Goal: Navigation & Orientation: Understand site structure

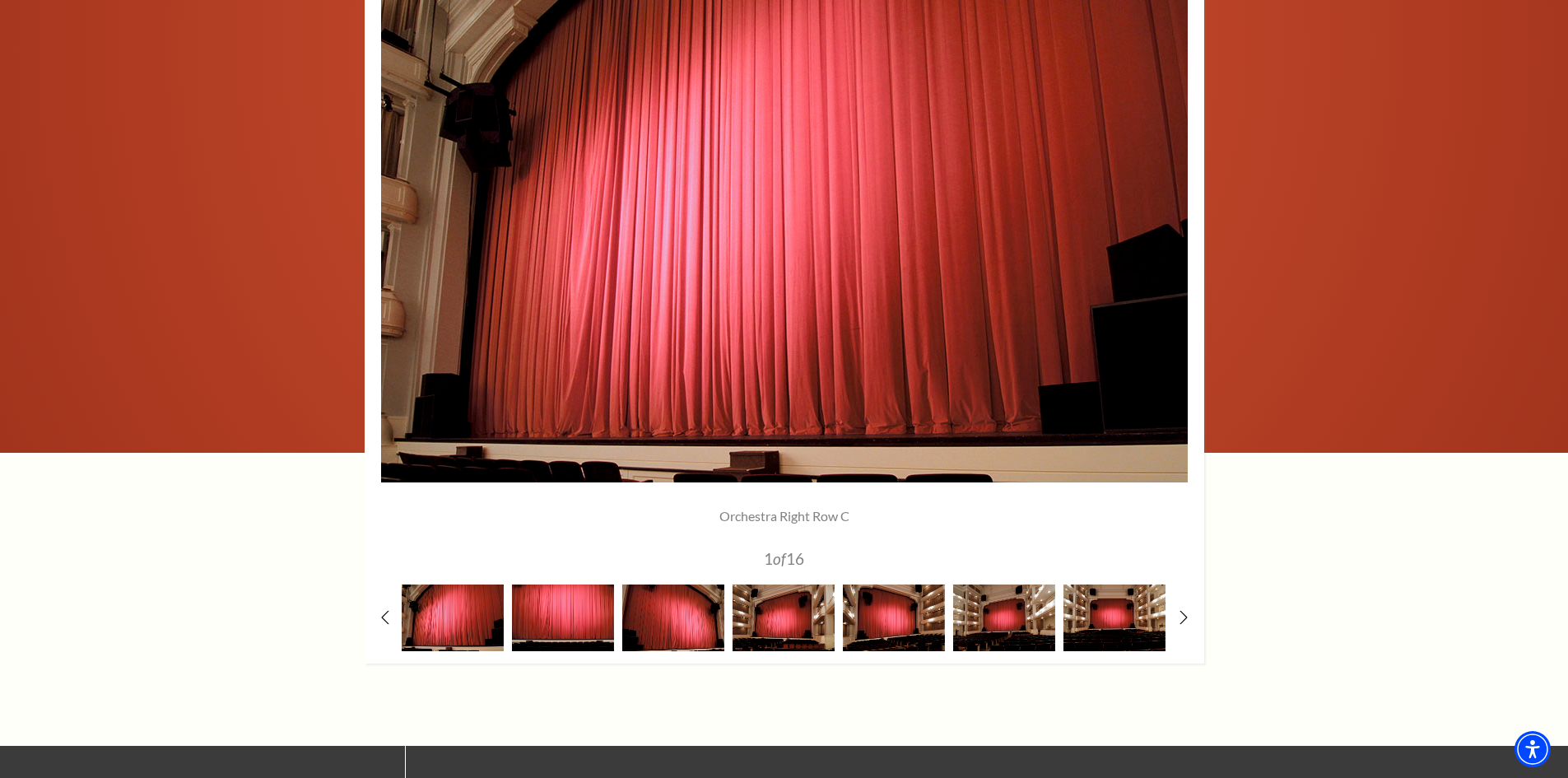
scroll to position [1235, 0]
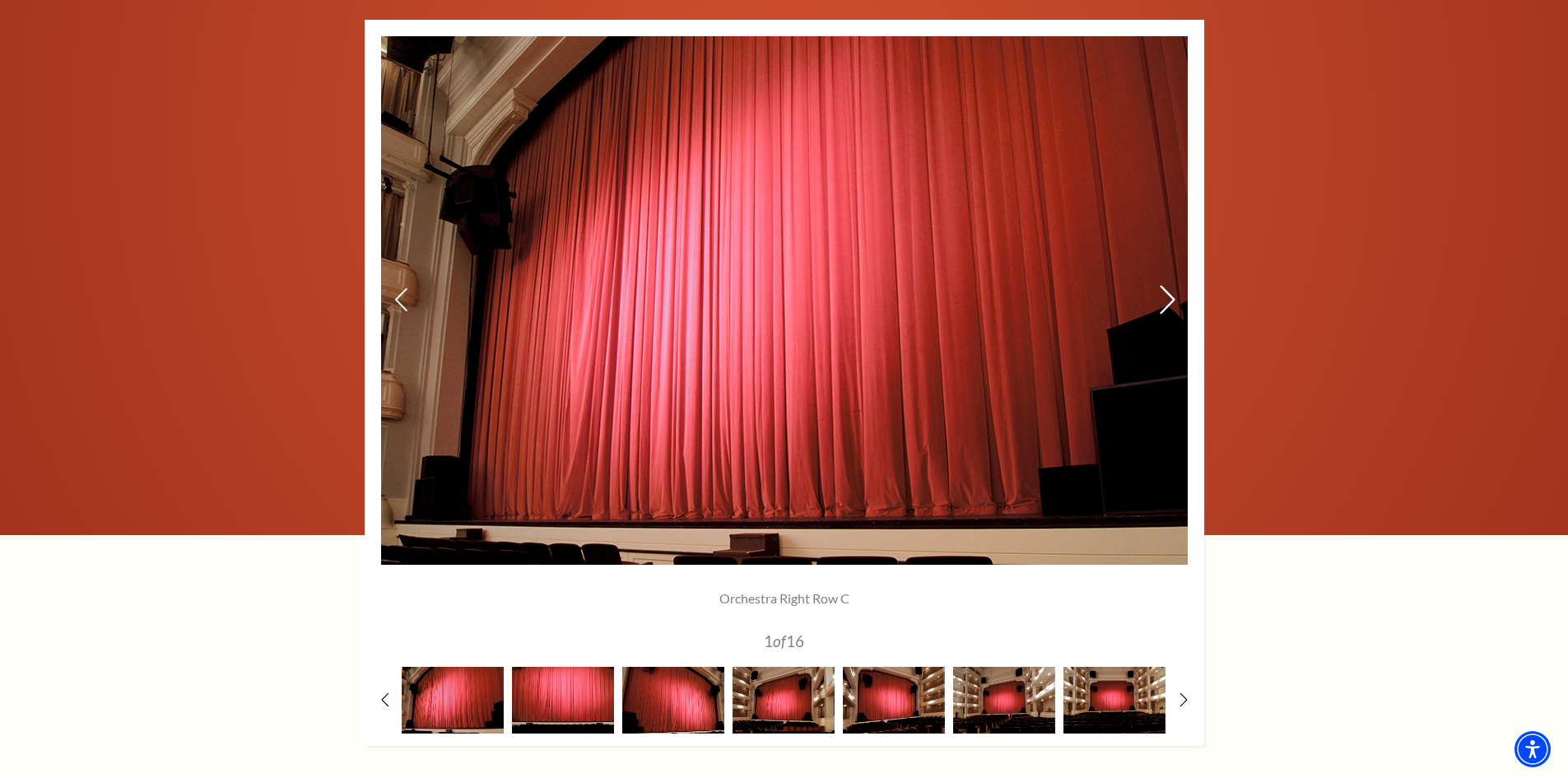
click at [1169, 301] on icon at bounding box center [1166, 300] width 18 height 29
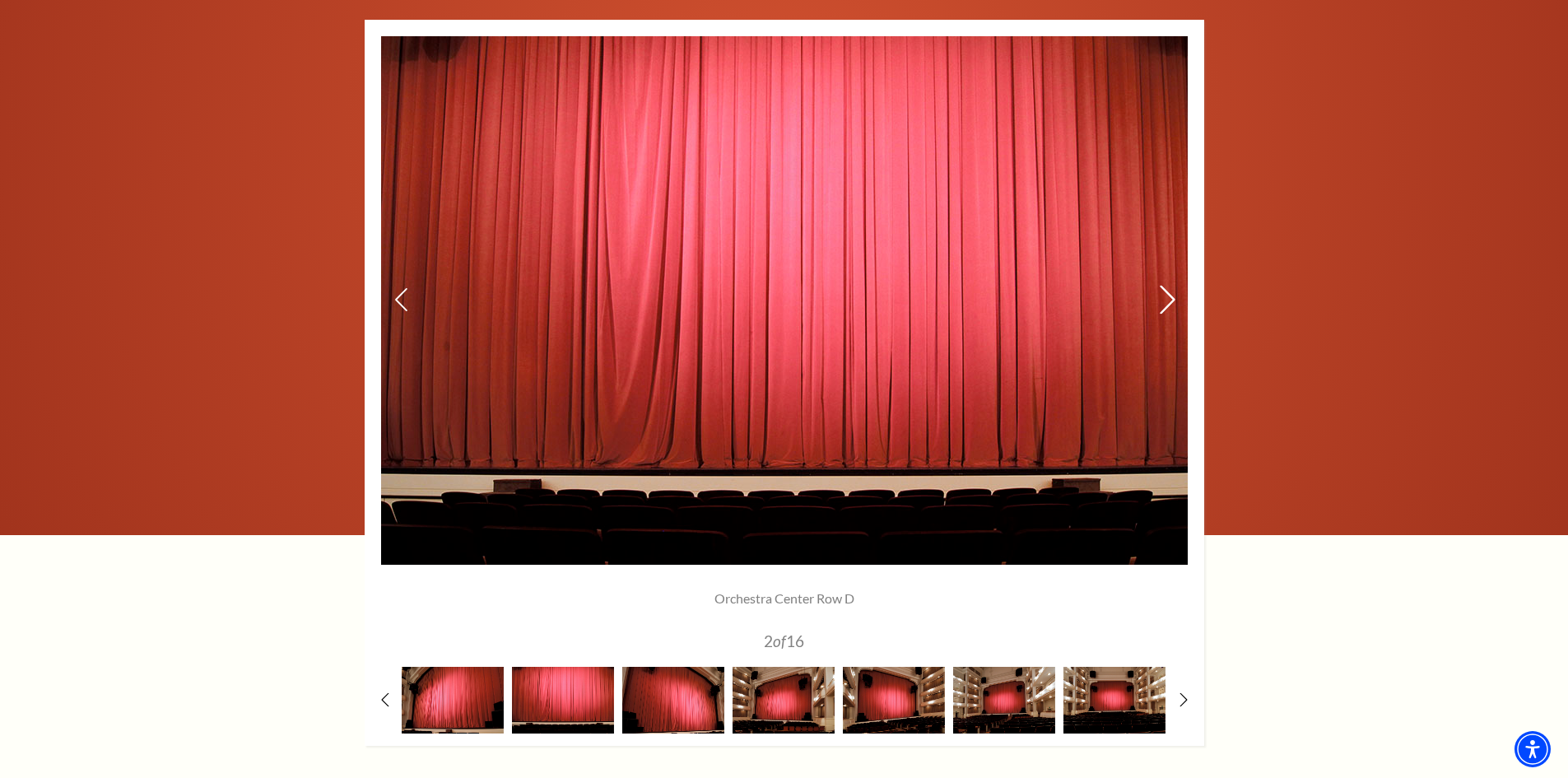
click at [1169, 301] on icon at bounding box center [1166, 300] width 18 height 29
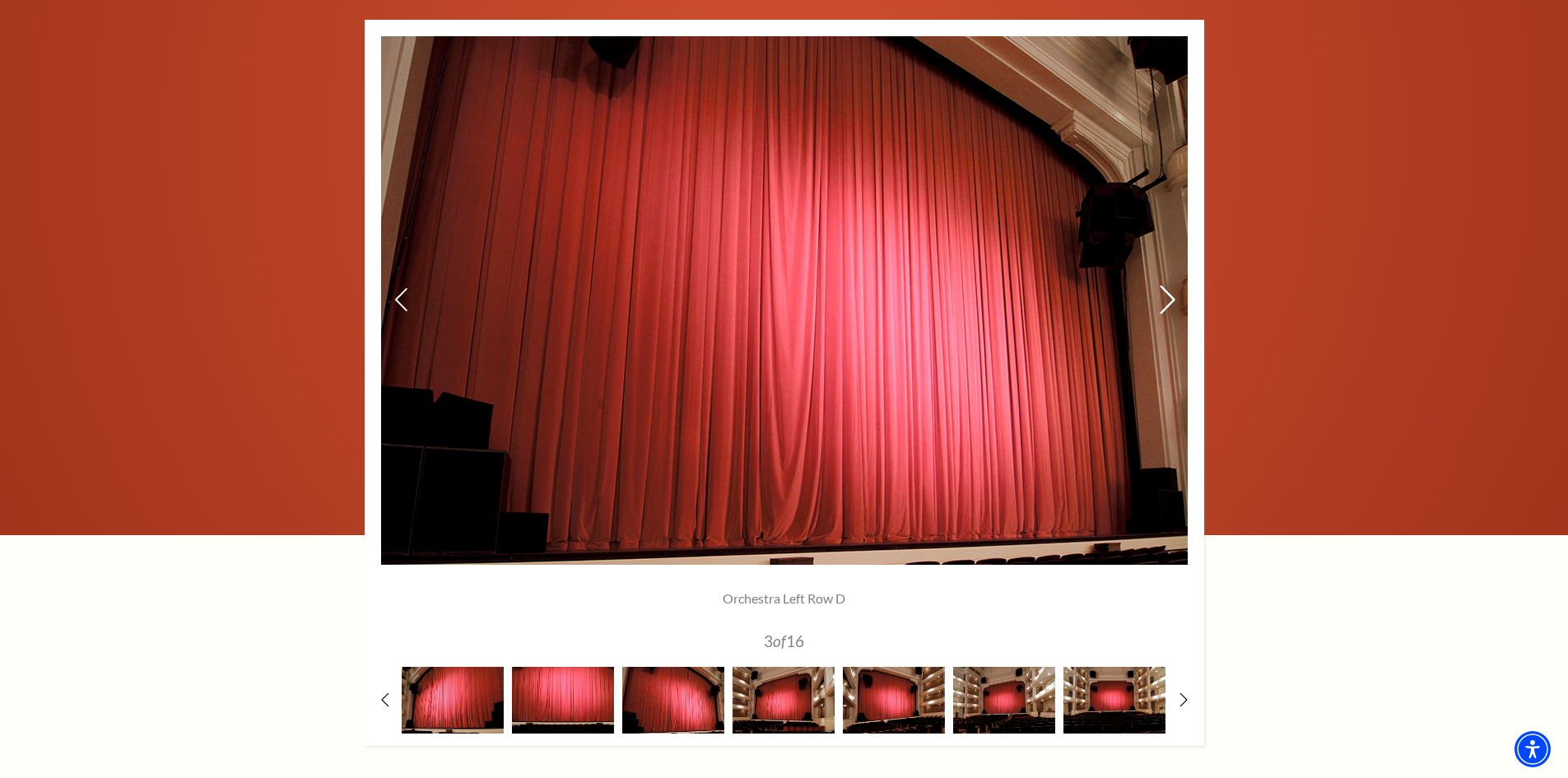
click at [1169, 301] on icon at bounding box center [1166, 300] width 18 height 29
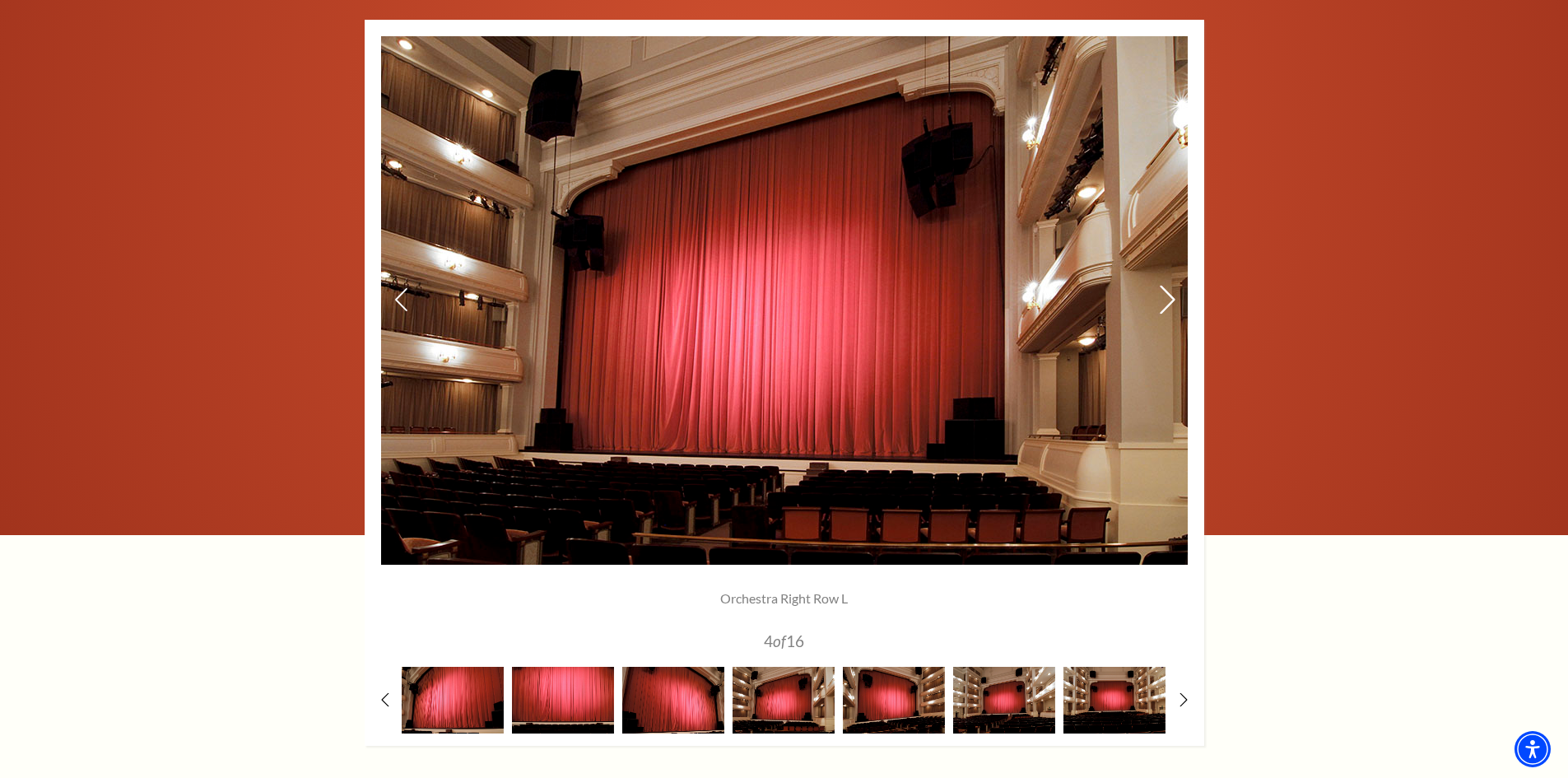
click at [1169, 301] on icon at bounding box center [1166, 300] width 18 height 29
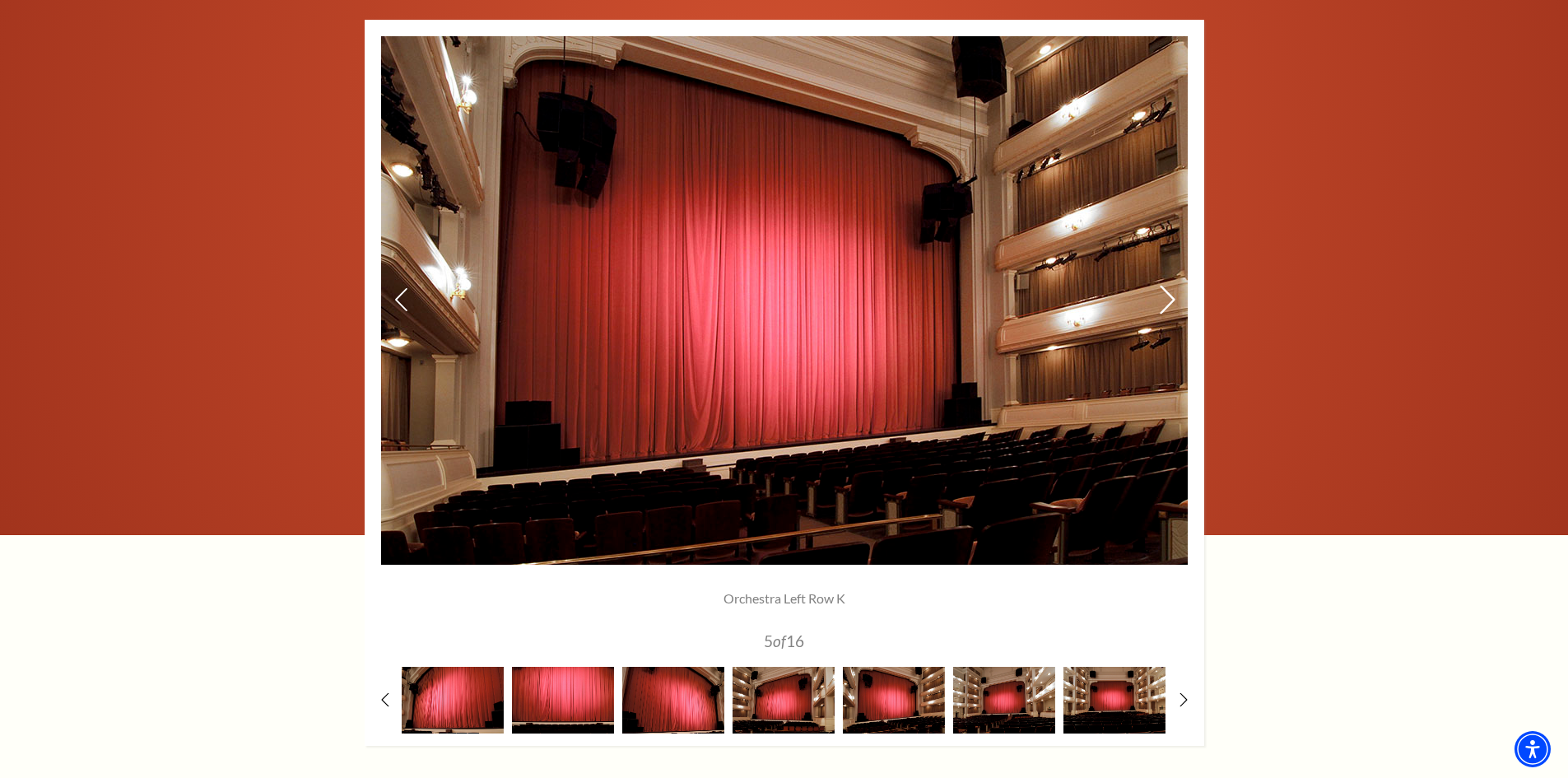
click at [1169, 301] on icon at bounding box center [1166, 300] width 18 height 29
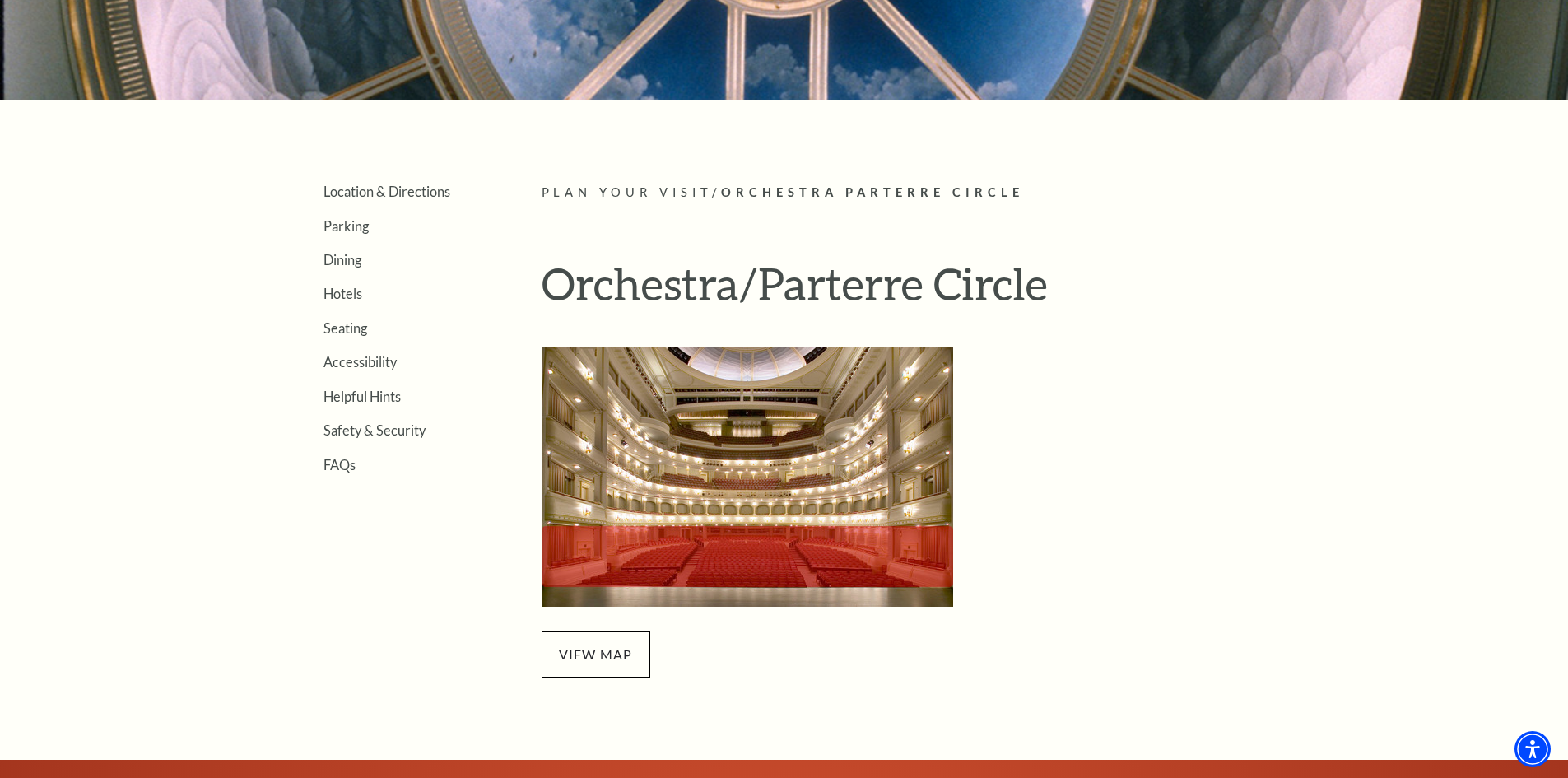
scroll to position [329, 0]
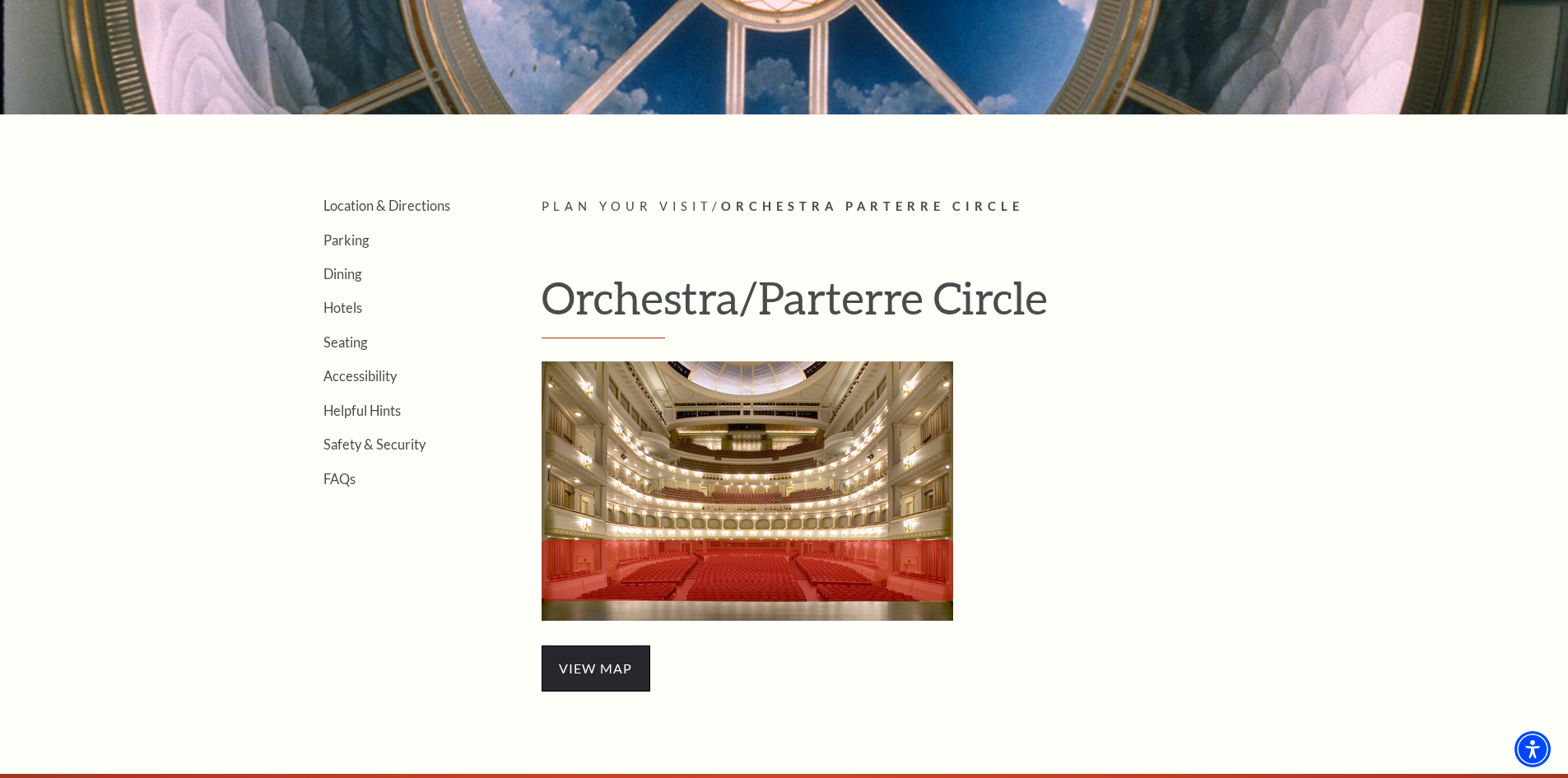
click at [614, 666] on span "view map" at bounding box center [596, 668] width 109 height 46
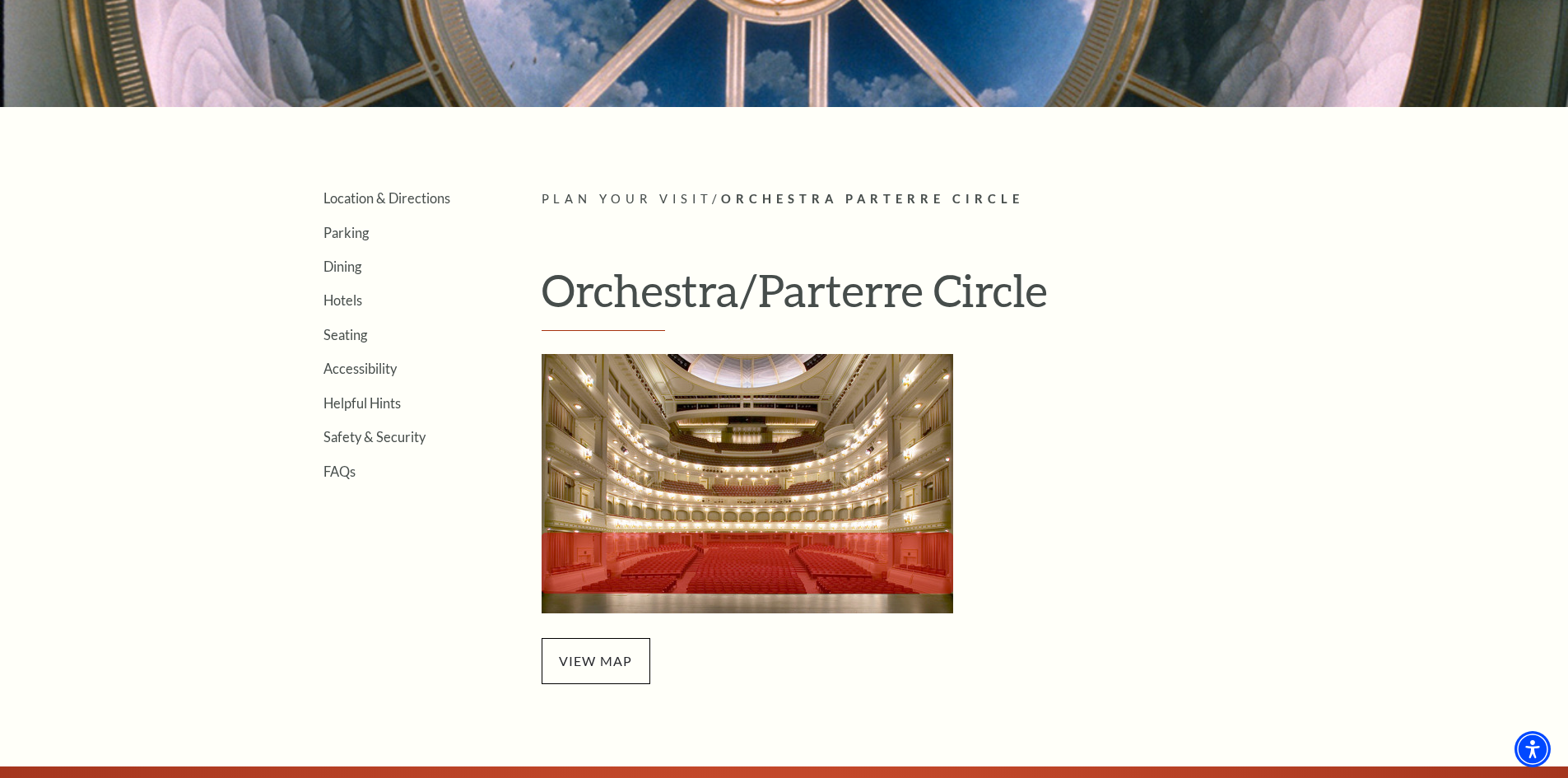
scroll to position [412, 0]
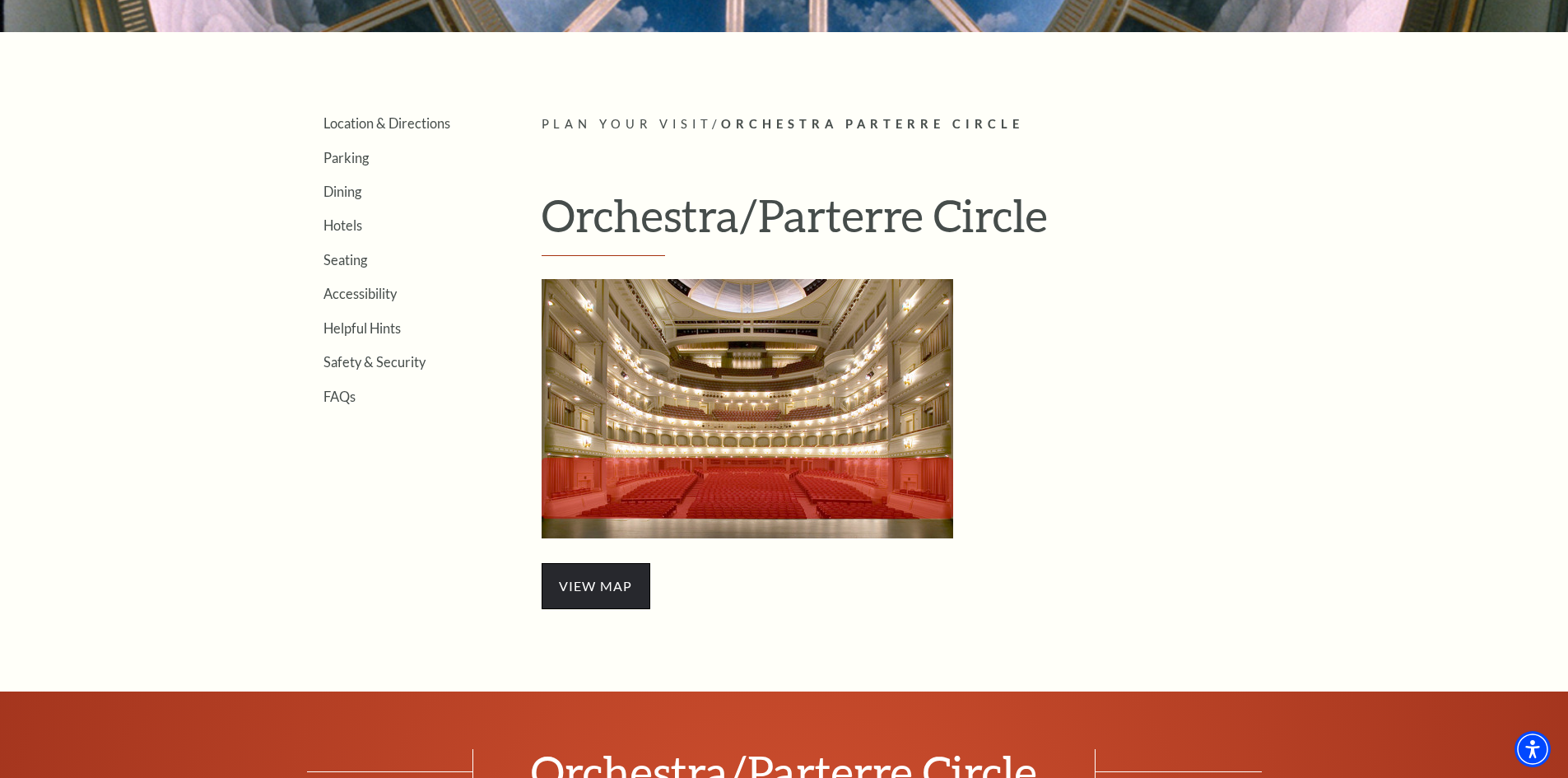
click at [583, 582] on span "view map" at bounding box center [596, 585] width 109 height 46
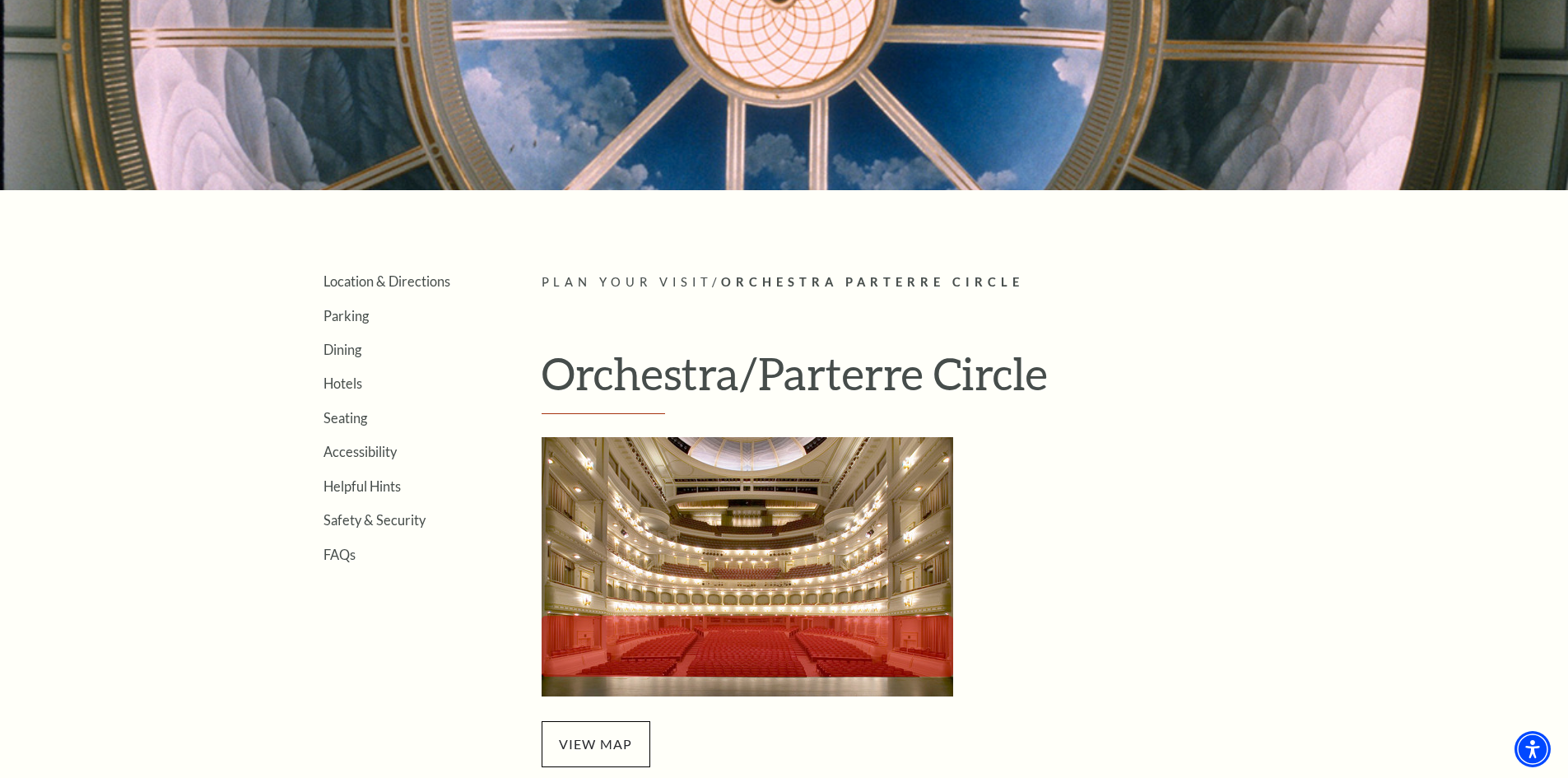
scroll to position [247, 0]
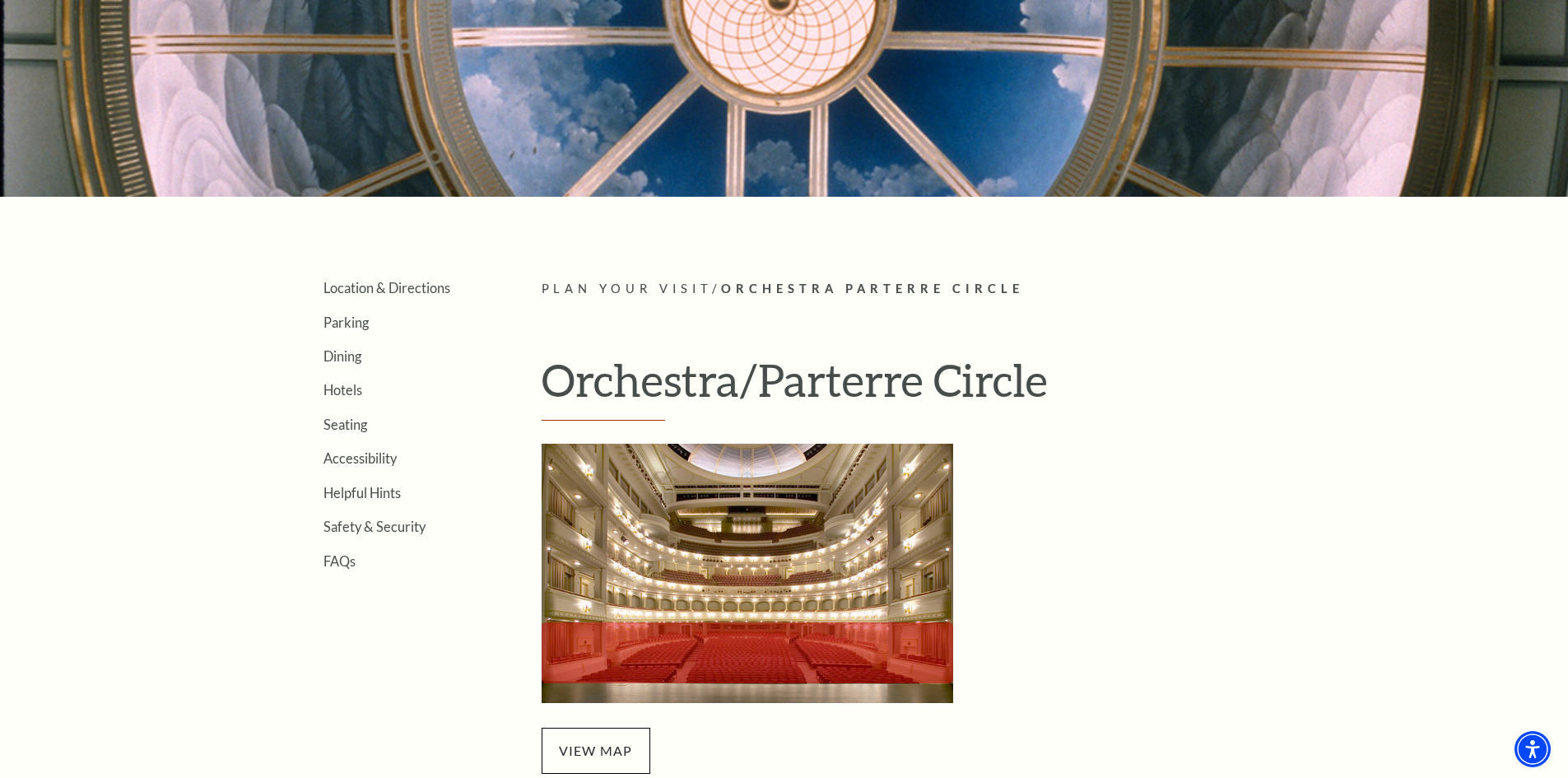
click at [654, 284] on span "Plan Your Visit" at bounding box center [627, 288] width 171 height 14
click at [337, 417] on link "Seating" at bounding box center [346, 424] width 43 height 16
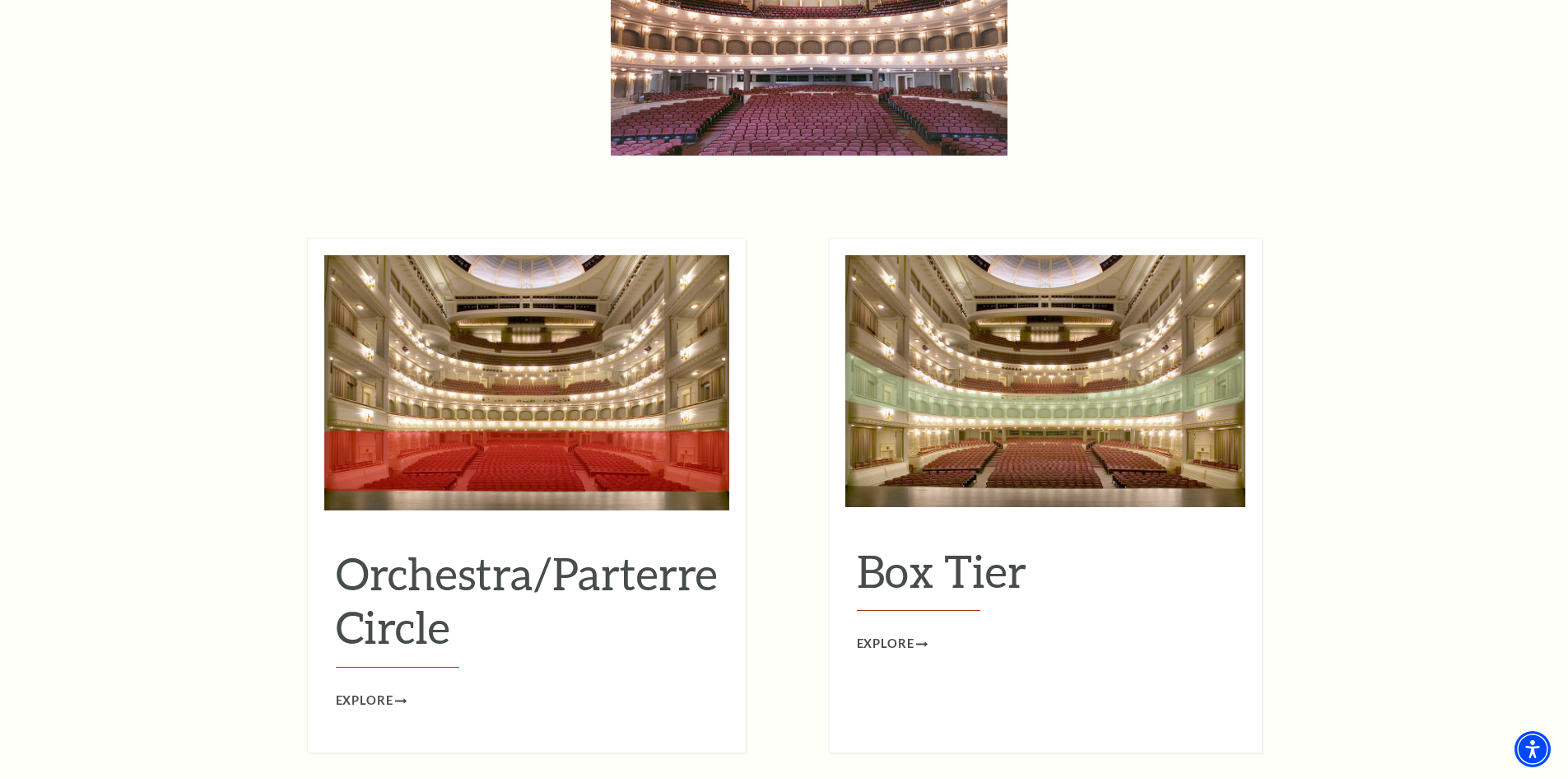
scroll to position [1399, 0]
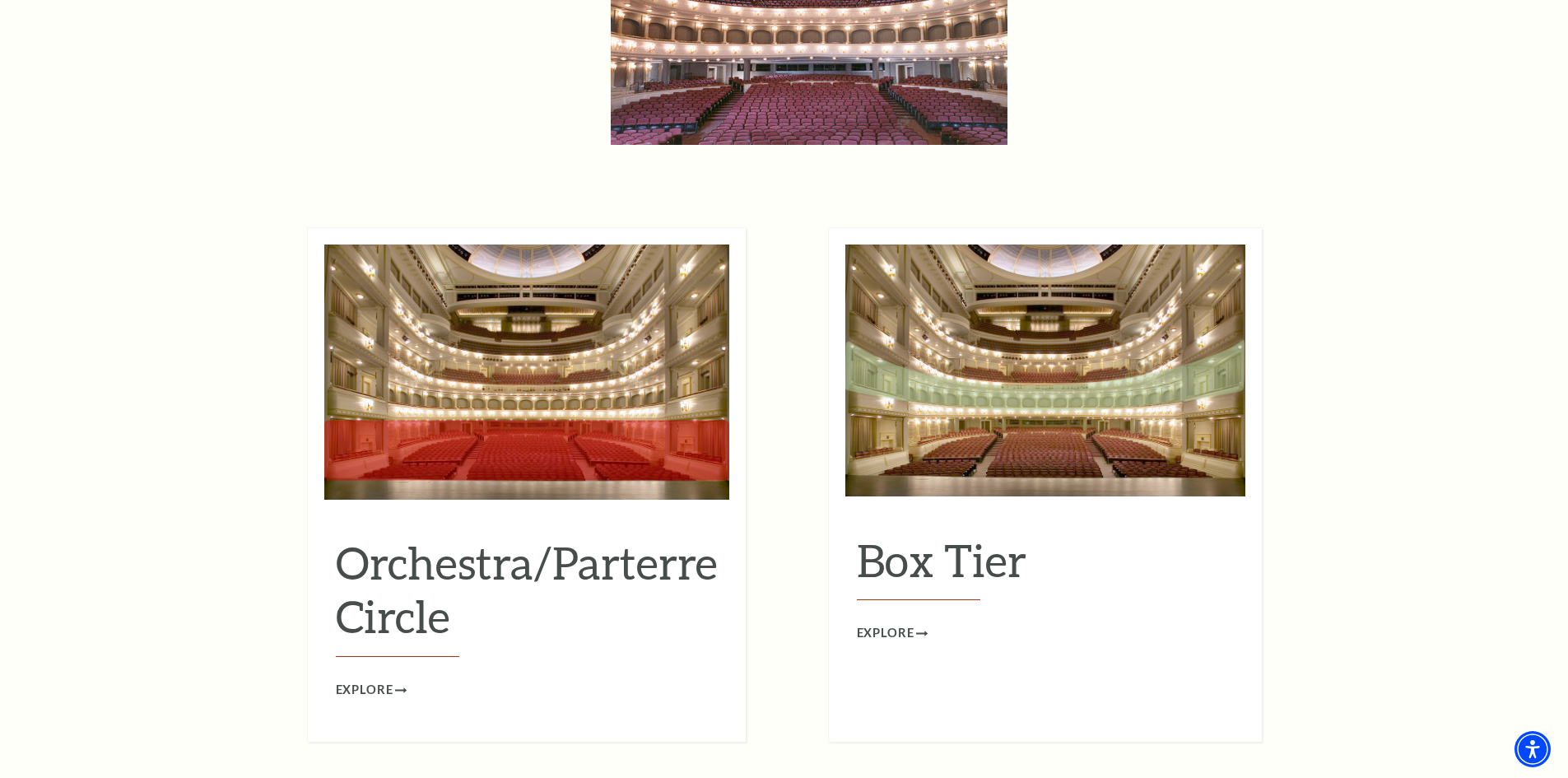
click at [925, 533] on h2 "Box Tier" at bounding box center [1045, 567] width 377 height 68
click at [943, 425] on img at bounding box center [1045, 371] width 400 height 252
click at [942, 364] on img at bounding box center [1045, 371] width 400 height 252
click at [903, 623] on span "Explore" at bounding box center [885, 633] width 58 height 21
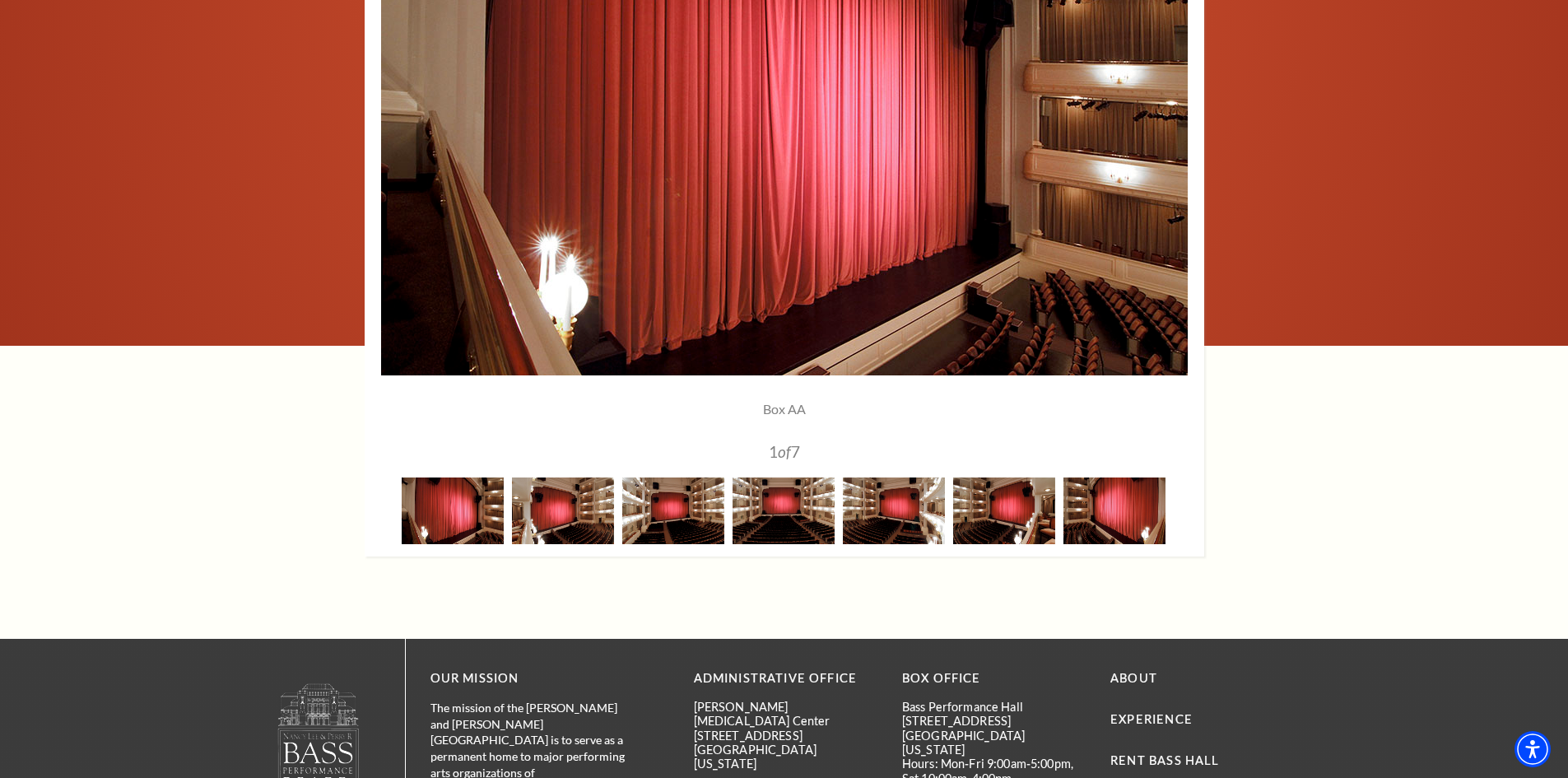
scroll to position [1399, 0]
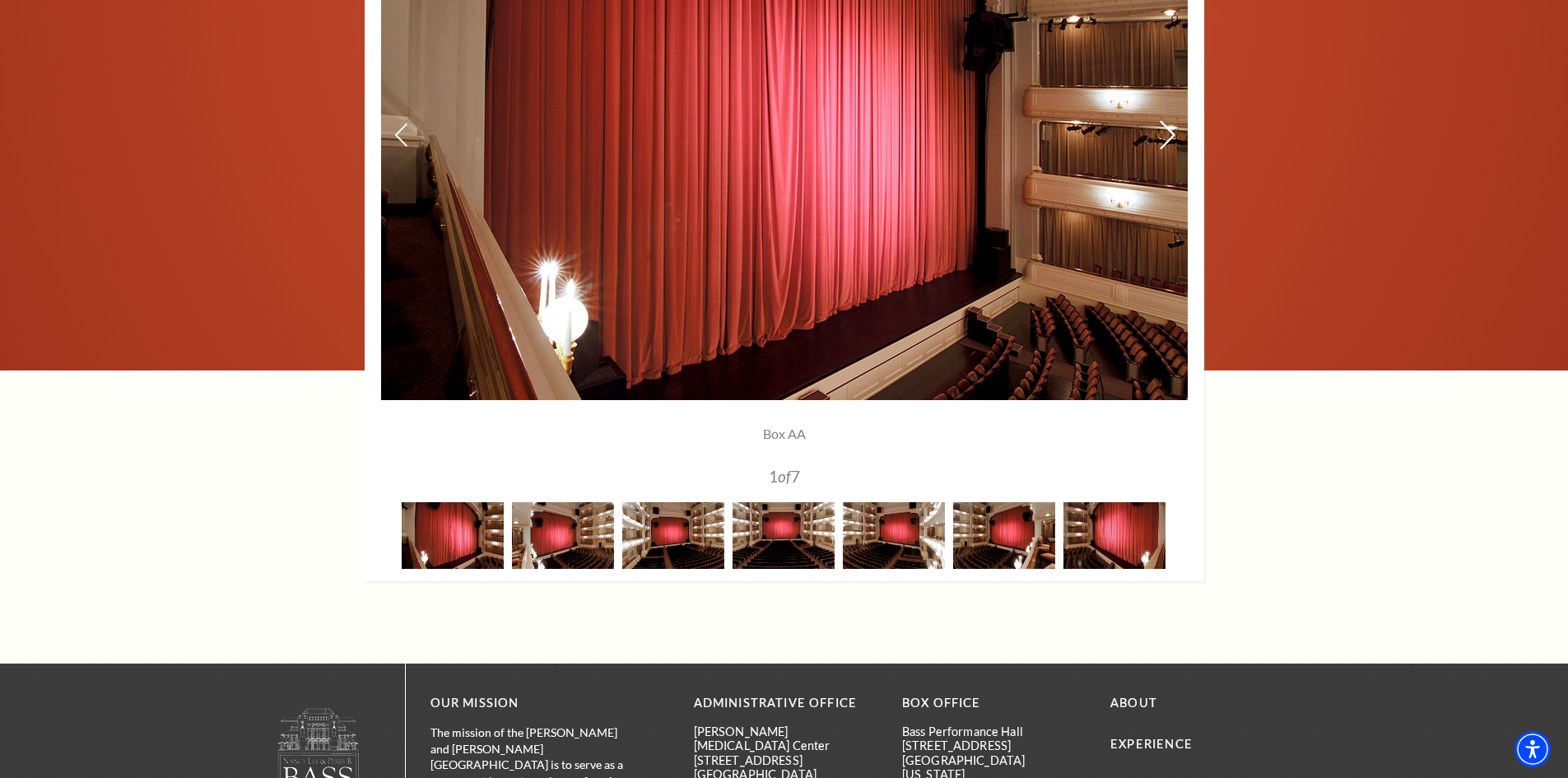
click at [1170, 130] on use at bounding box center [1167, 135] width 15 height 29
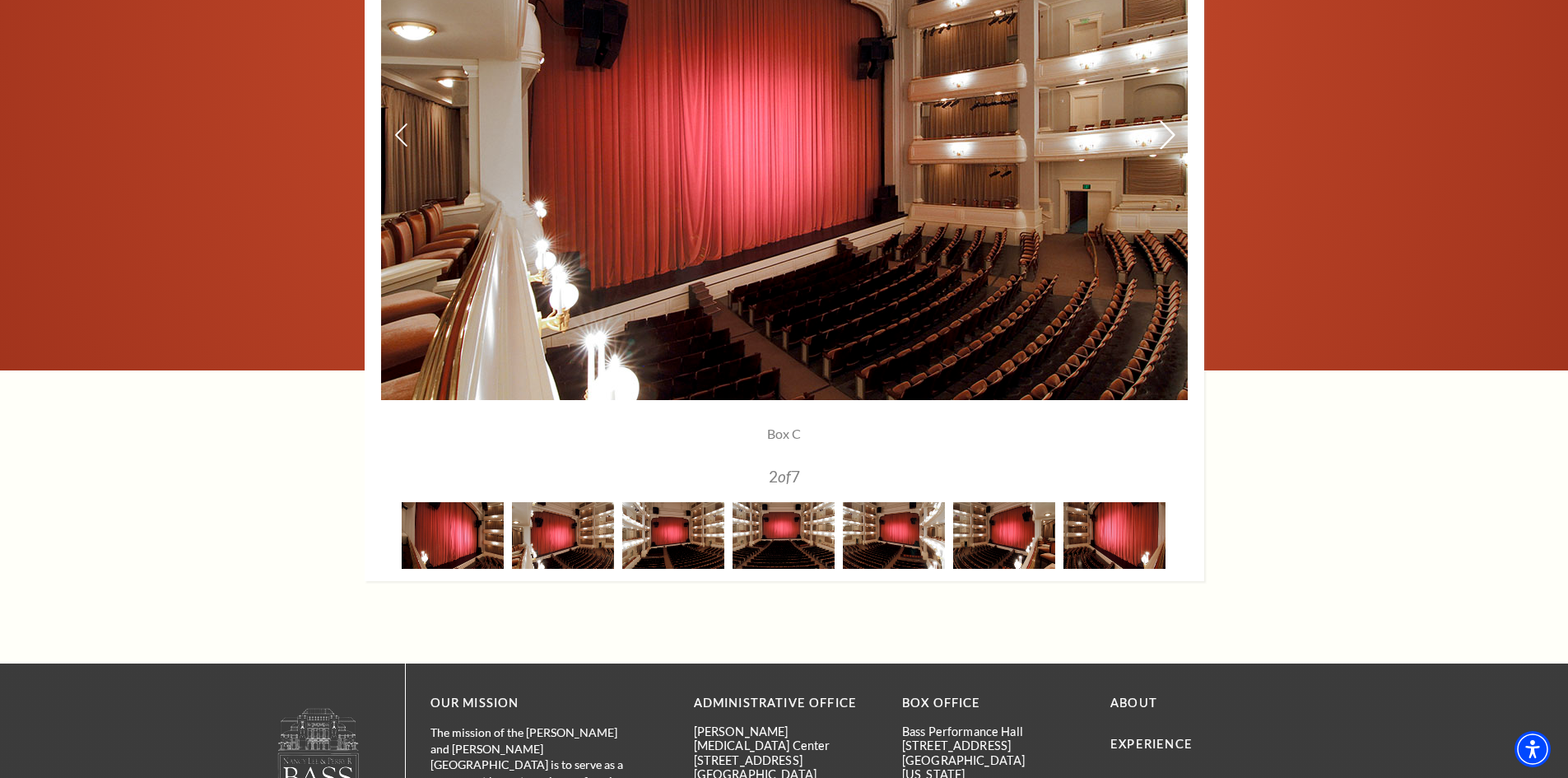
click at [1170, 130] on use at bounding box center [1167, 135] width 15 height 29
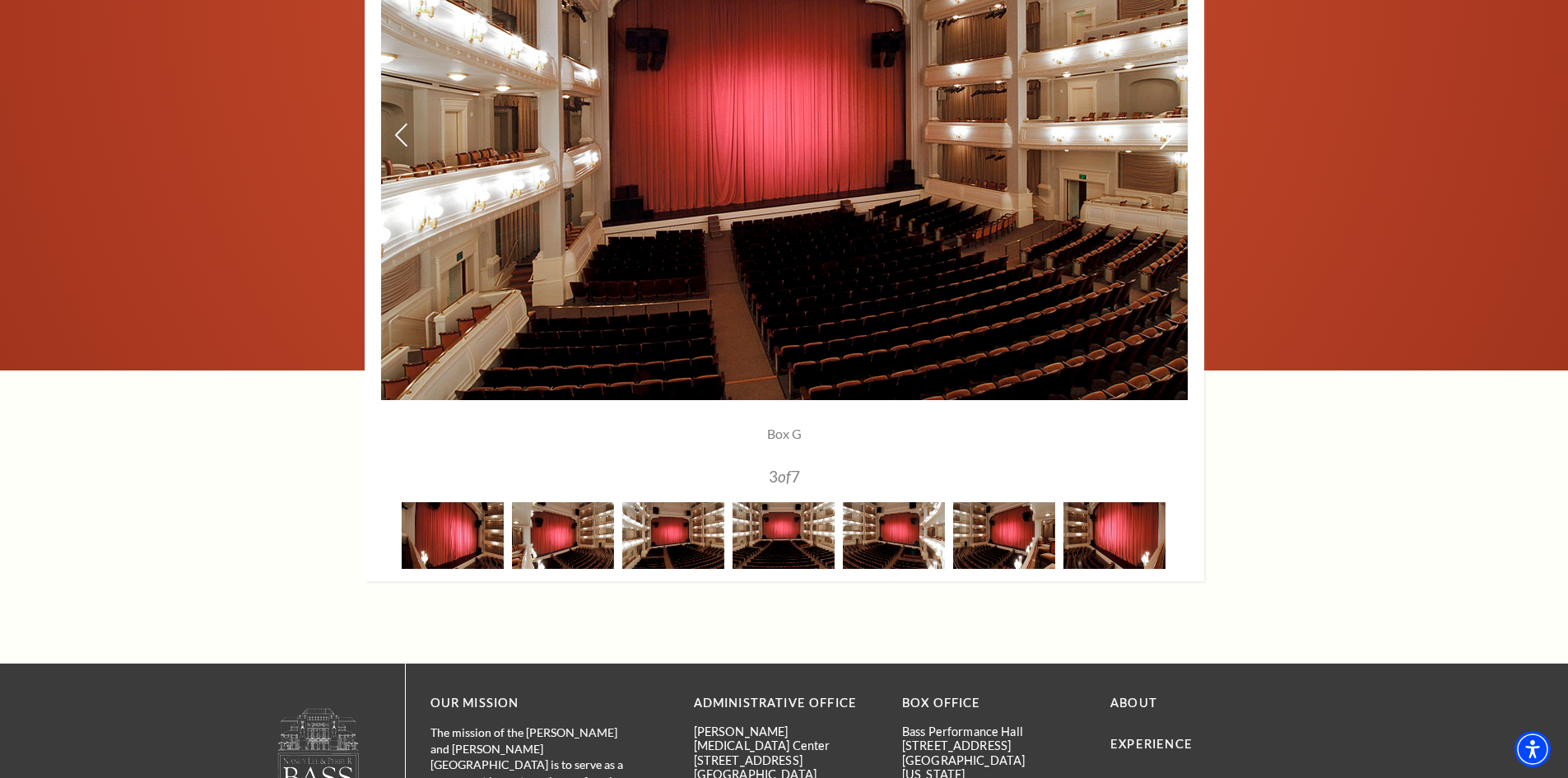
click at [1170, 130] on use at bounding box center [1167, 135] width 15 height 29
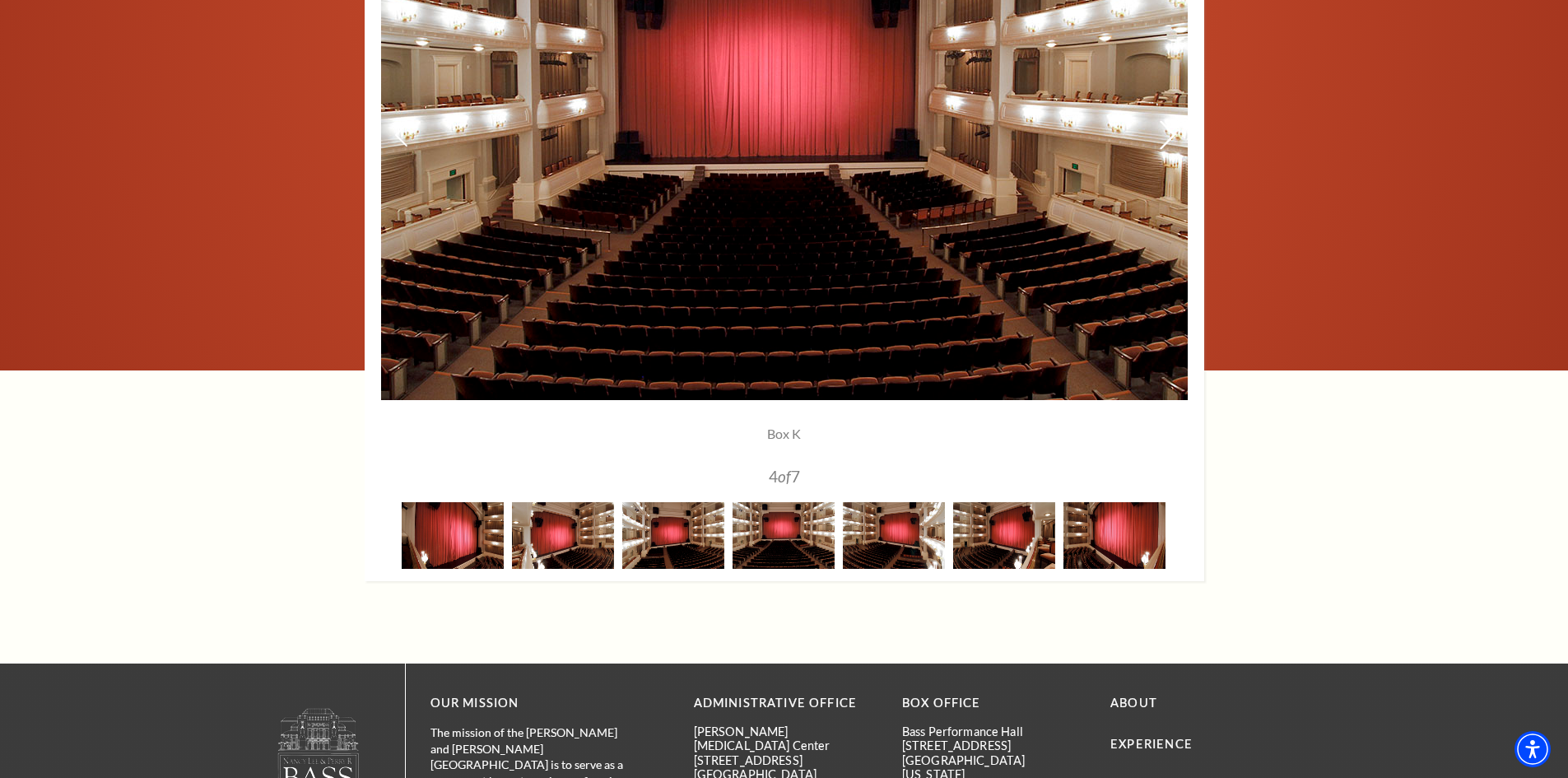
click at [1170, 130] on use at bounding box center [1167, 135] width 15 height 29
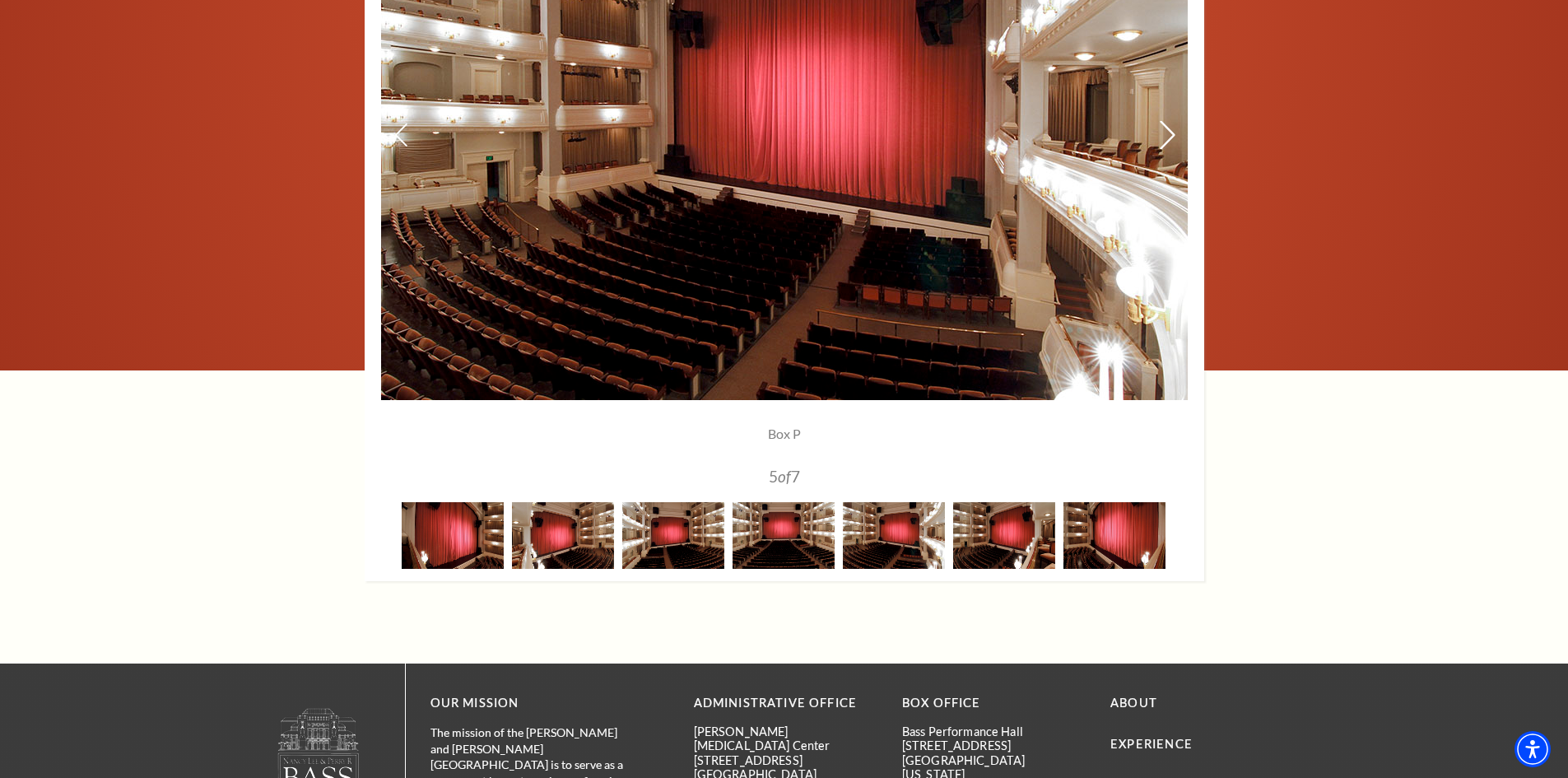
click at [1170, 130] on use at bounding box center [1167, 135] width 15 height 29
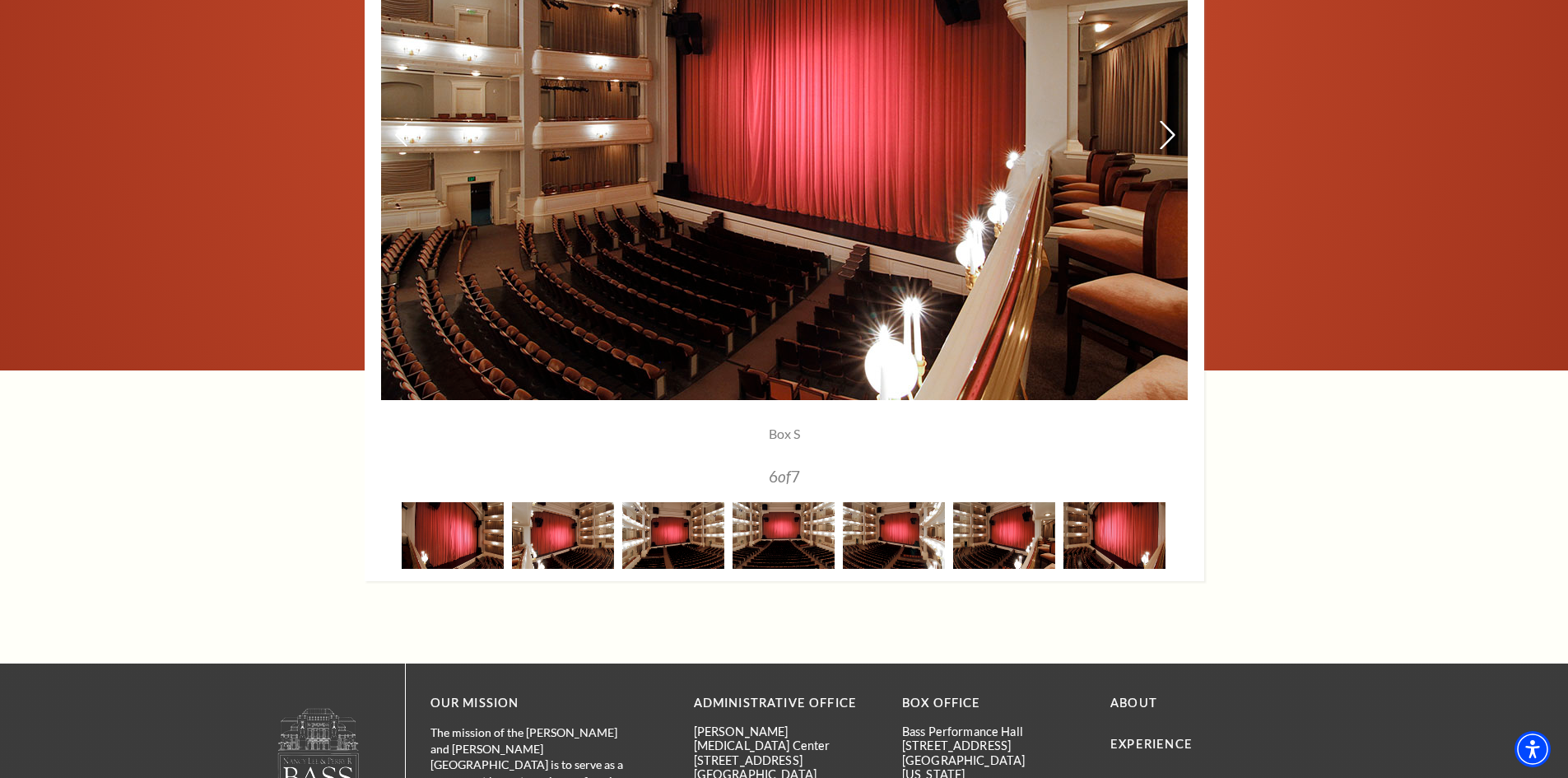
click at [1170, 130] on use at bounding box center [1167, 135] width 15 height 29
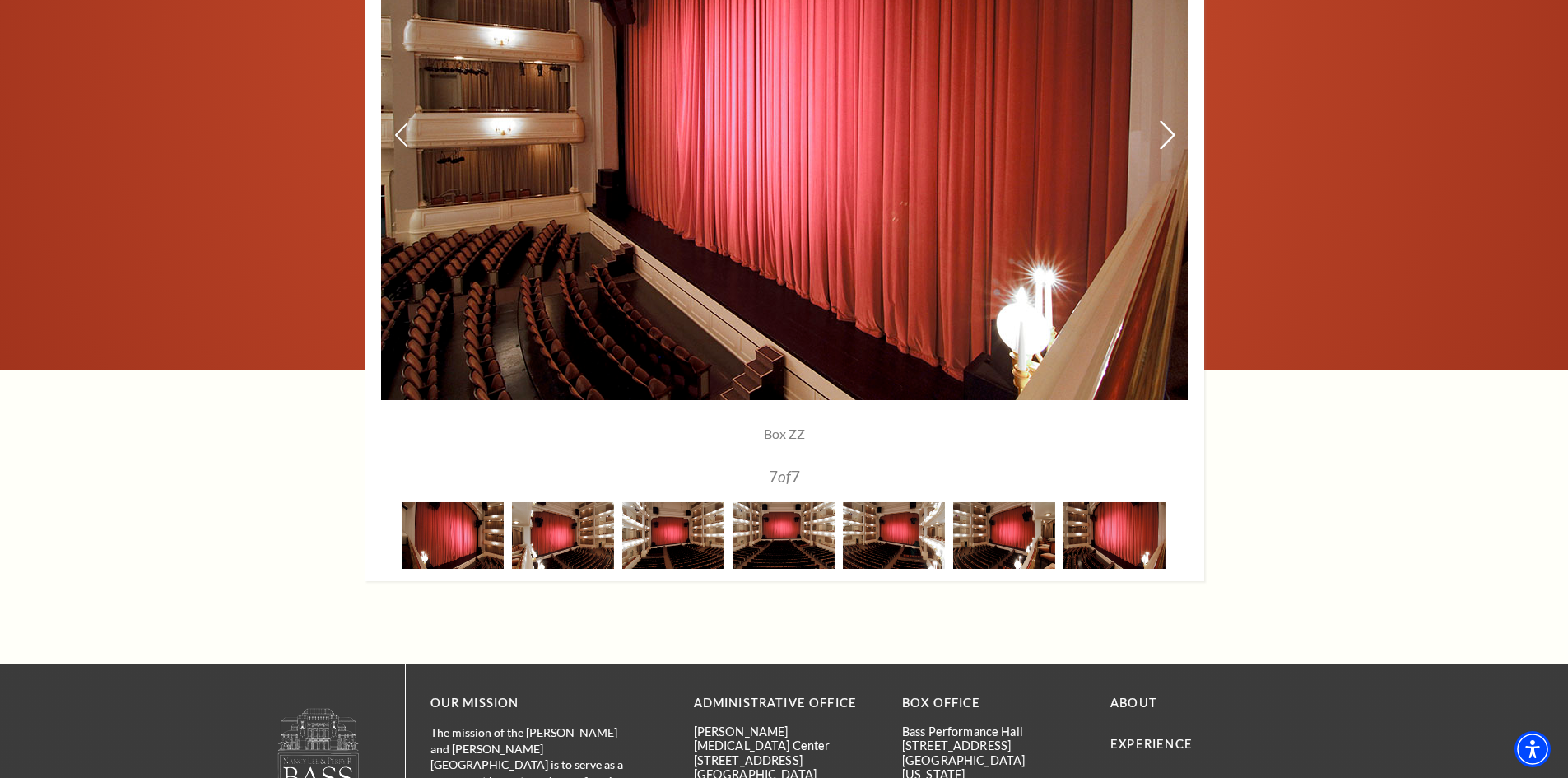
click at [1170, 129] on use at bounding box center [1167, 135] width 15 height 29
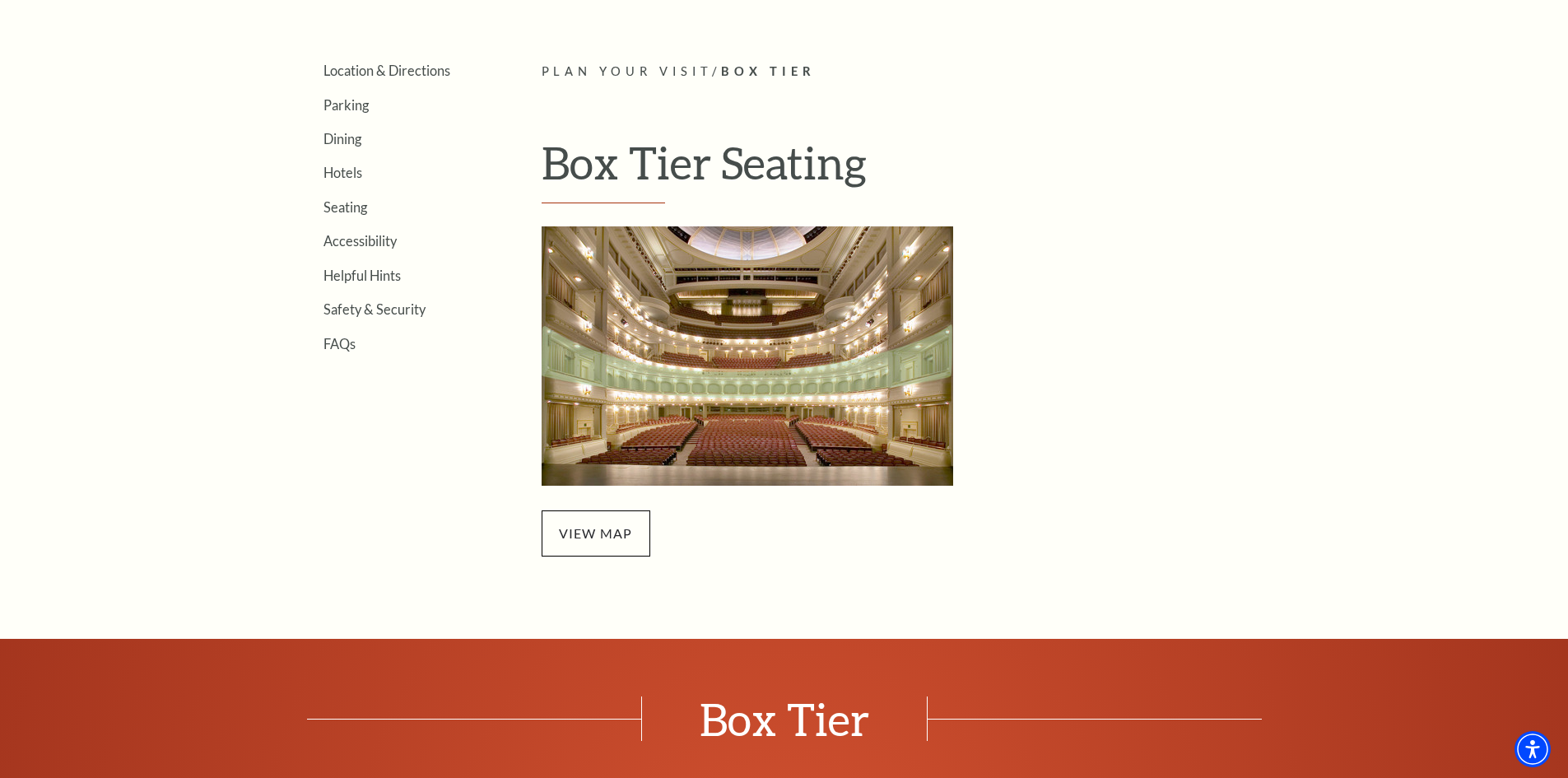
scroll to position [412, 0]
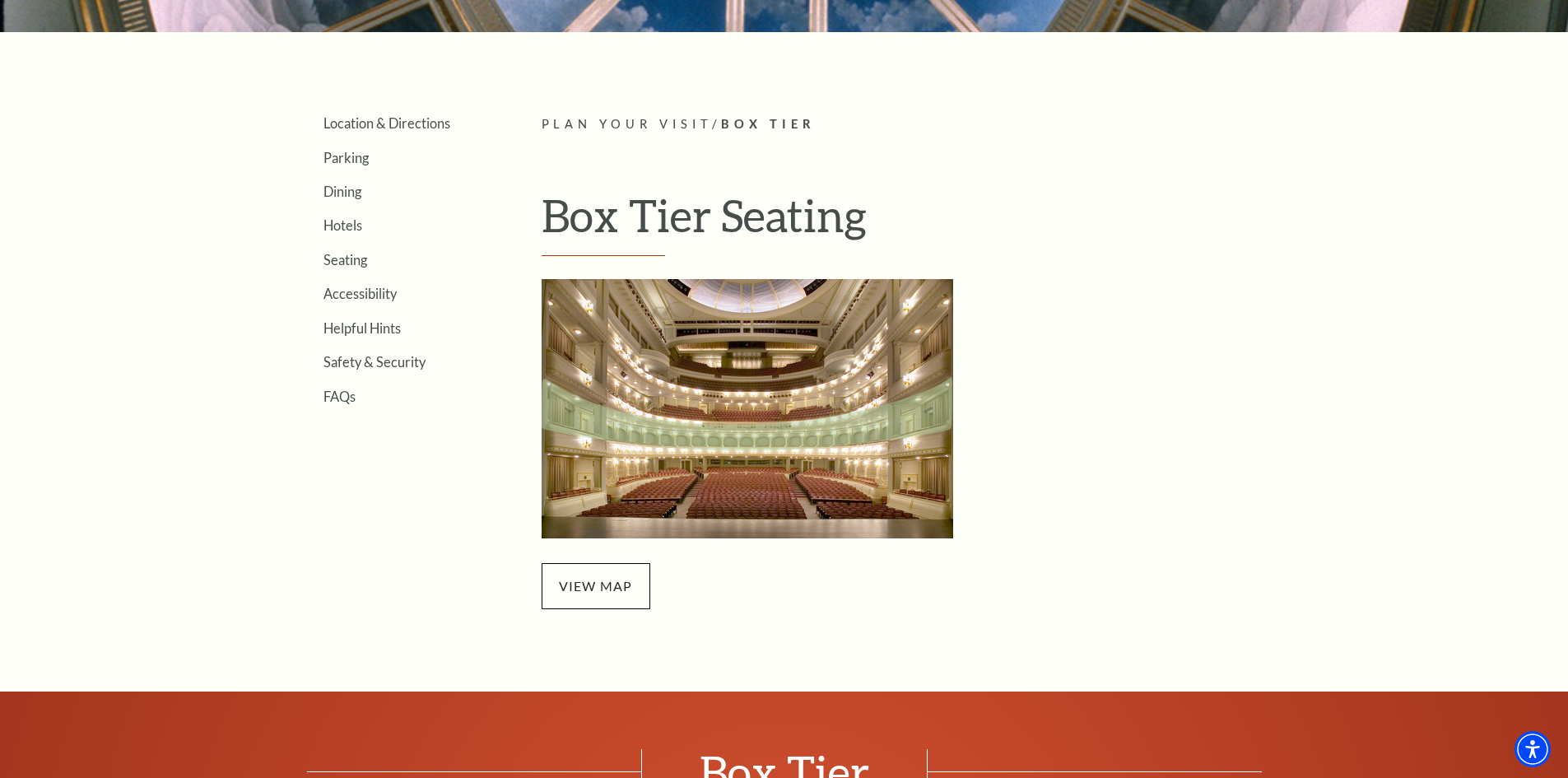
click at [680, 434] on img "Box Tier Seating - open in a new tab" at bounding box center [747, 408] width 412 height 260
